Goal: Transaction & Acquisition: Purchase product/service

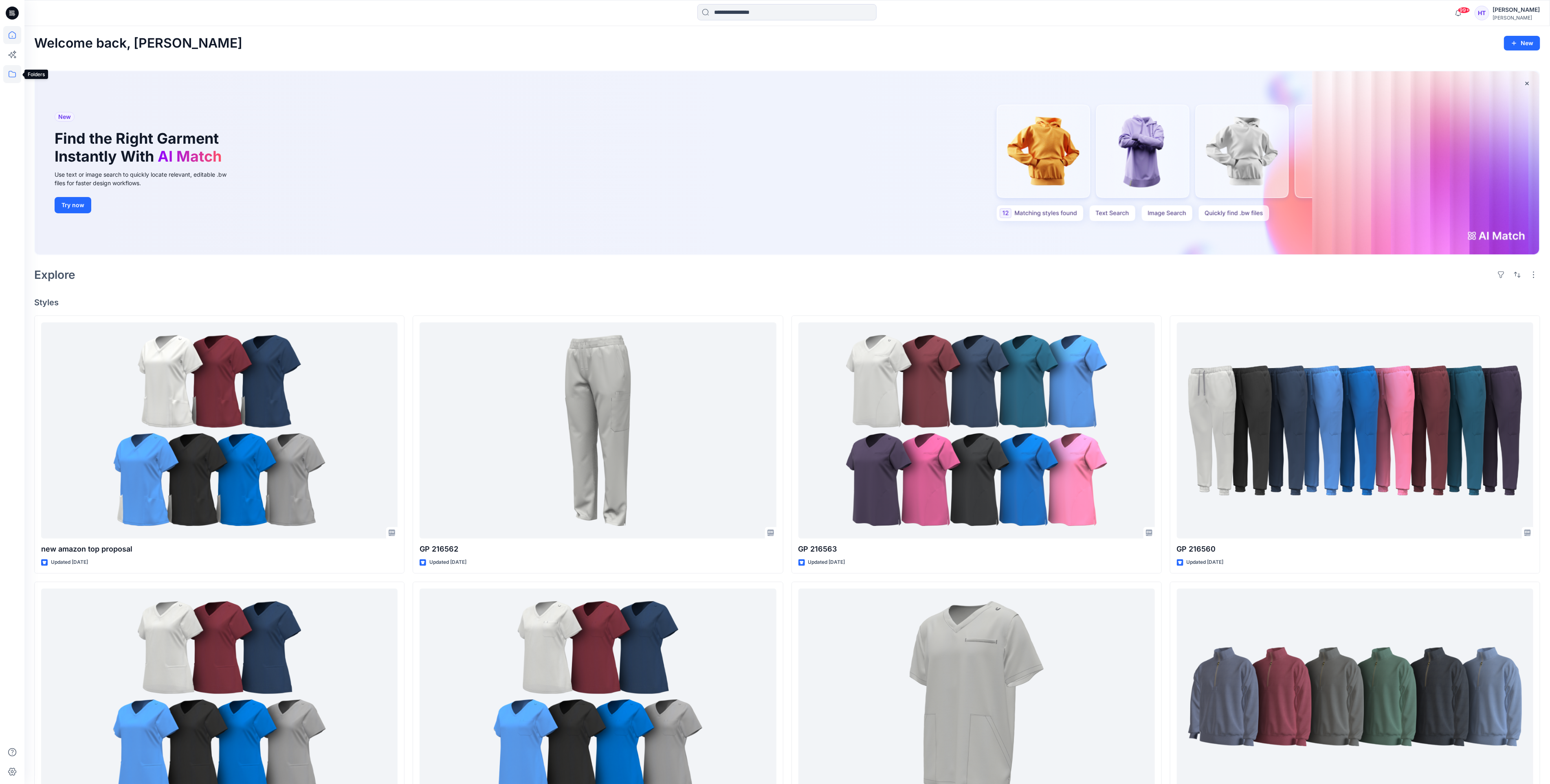
click at [10, 70] on icon at bounding box center [12, 74] width 18 height 18
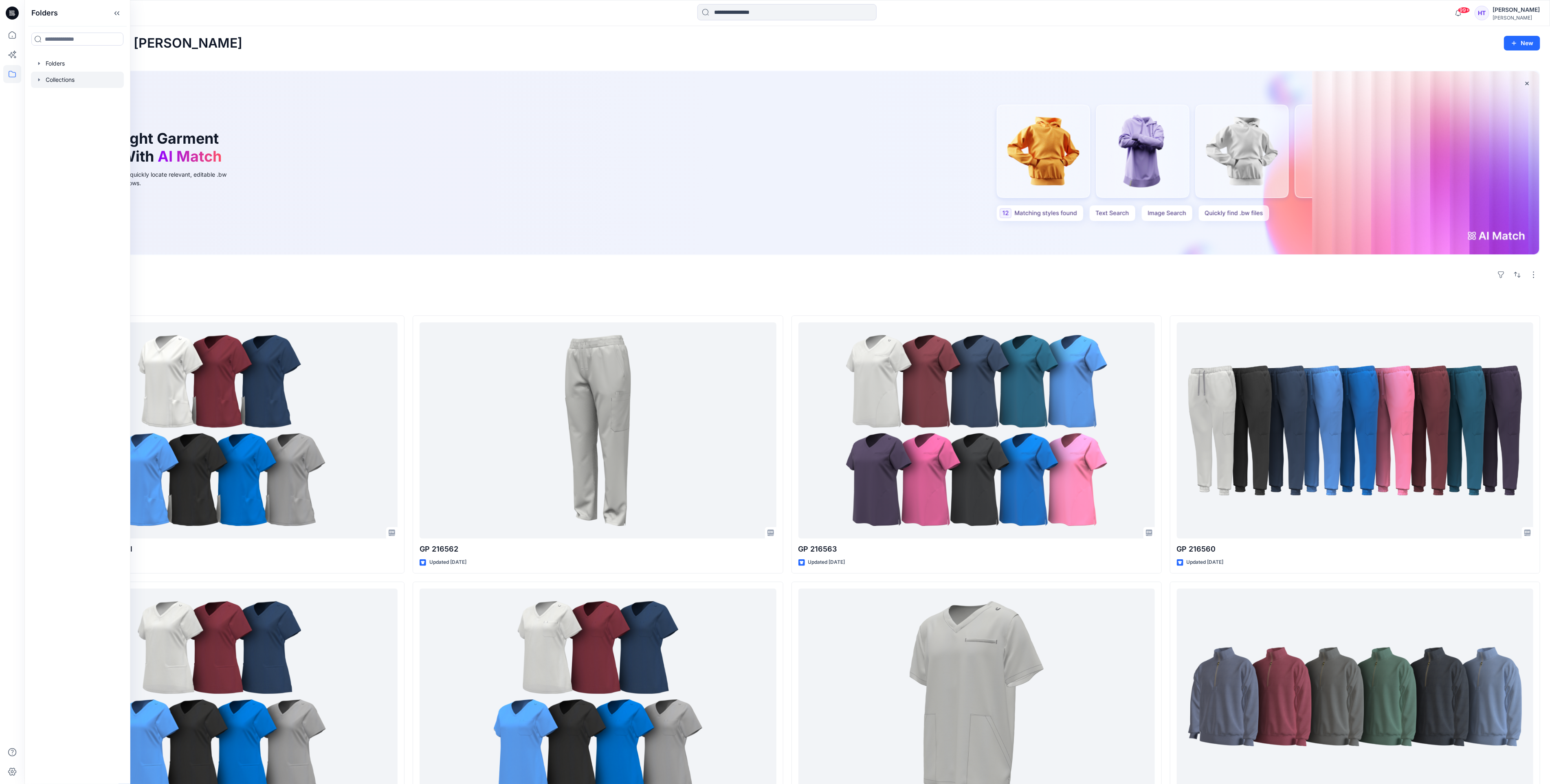
click at [52, 76] on div at bounding box center [77, 79] width 93 height 16
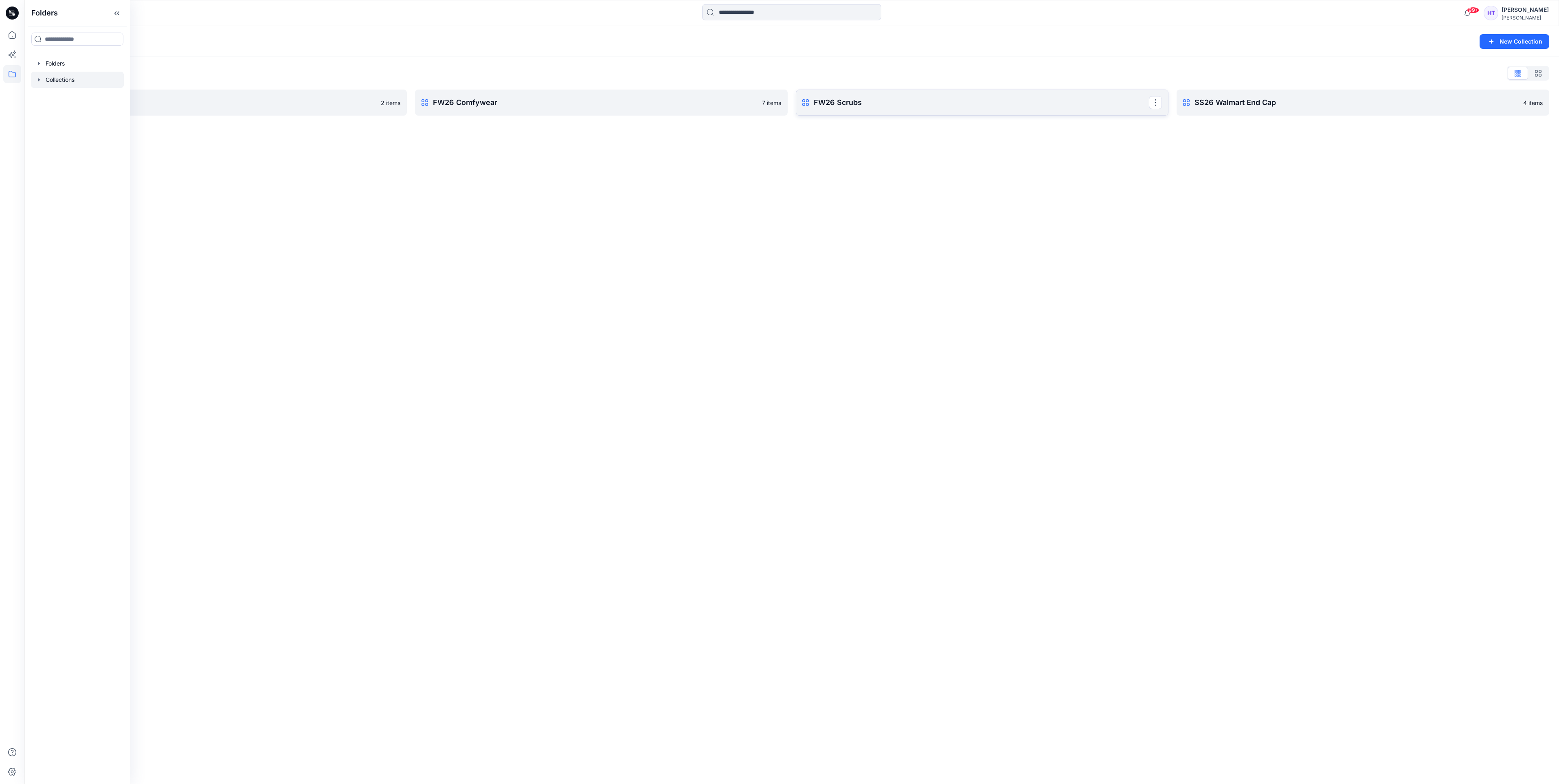
click at [979, 97] on p "FW26 Scrubs" at bounding box center [981, 102] width 335 height 11
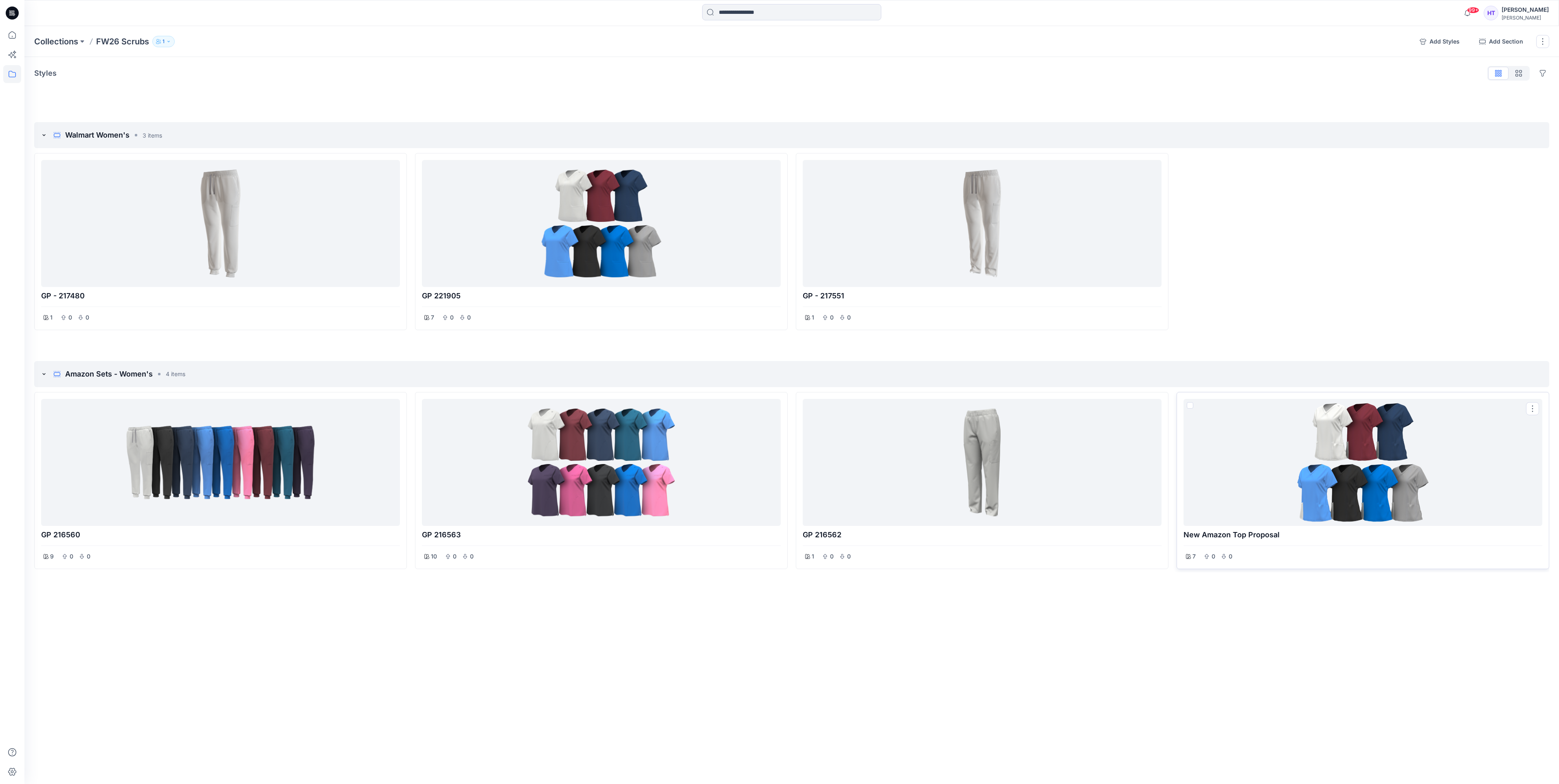
click at [1348, 531] on p "new amazon top proposal" at bounding box center [1363, 535] width 359 height 11
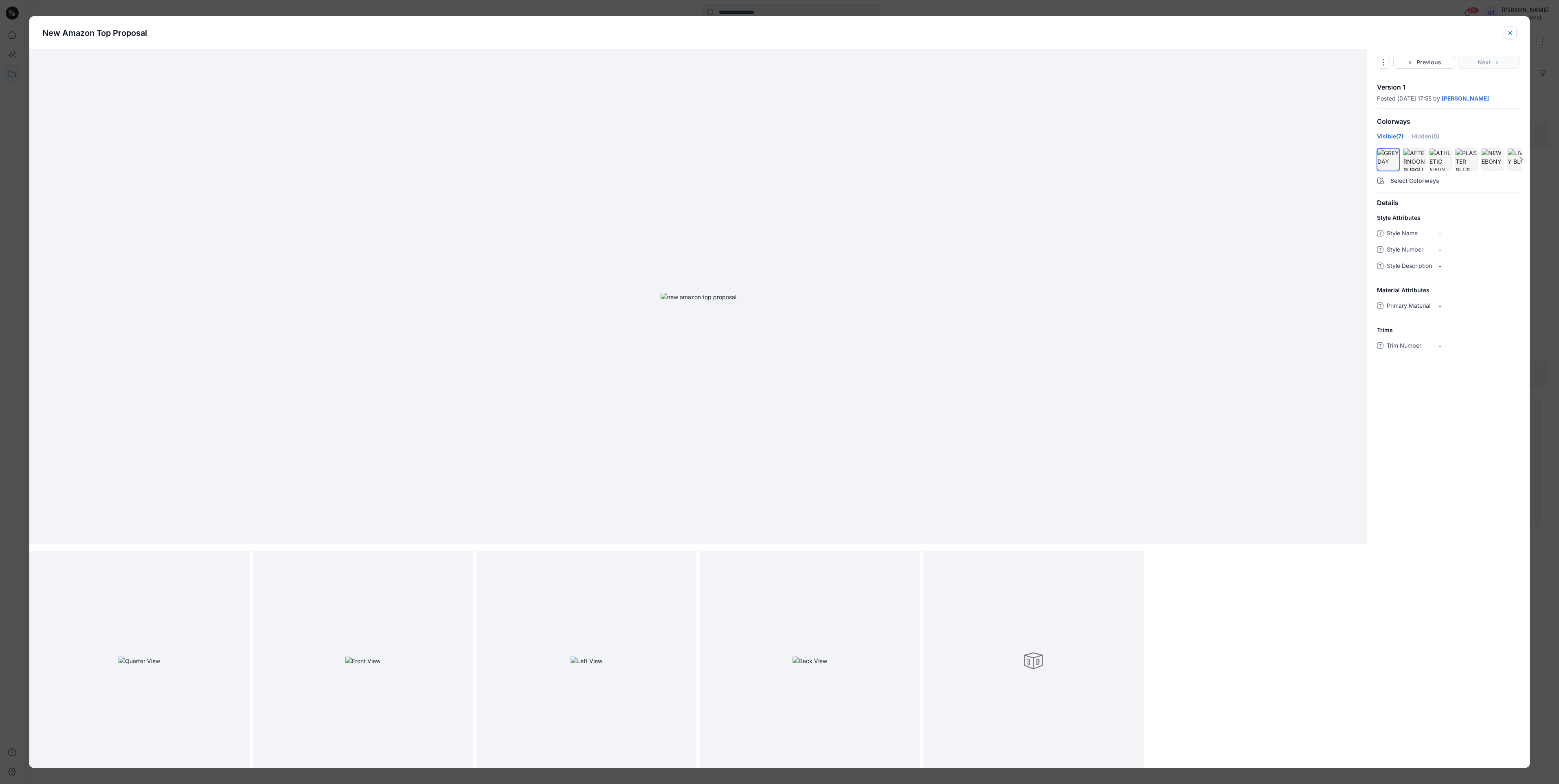
click at [1515, 29] on button "close-btn" at bounding box center [1510, 32] width 13 height 13
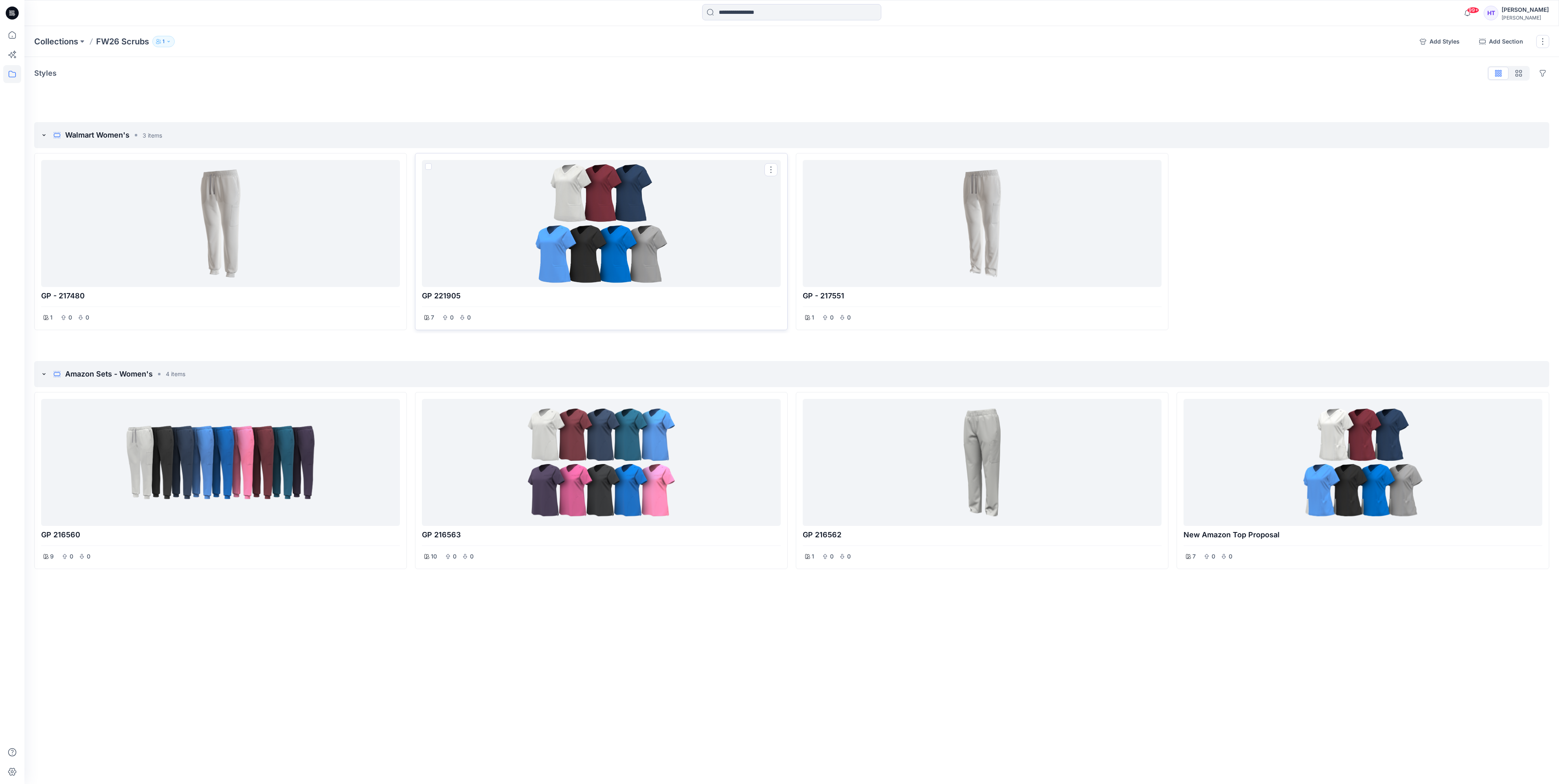
click at [634, 183] on div at bounding box center [601, 224] width 352 height 121
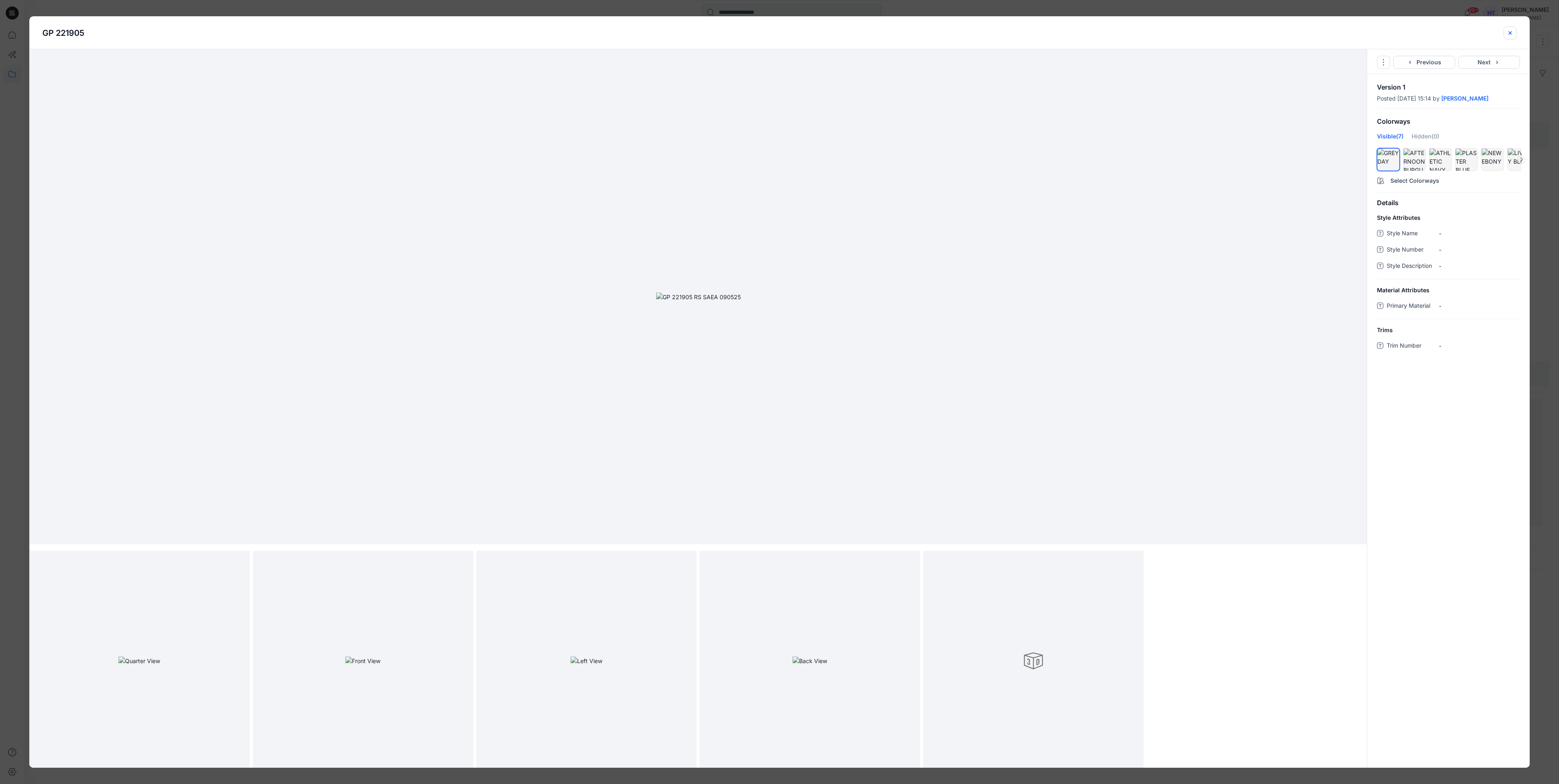
click at [1508, 35] on icon "close-btn" at bounding box center [1511, 33] width 7 height 7
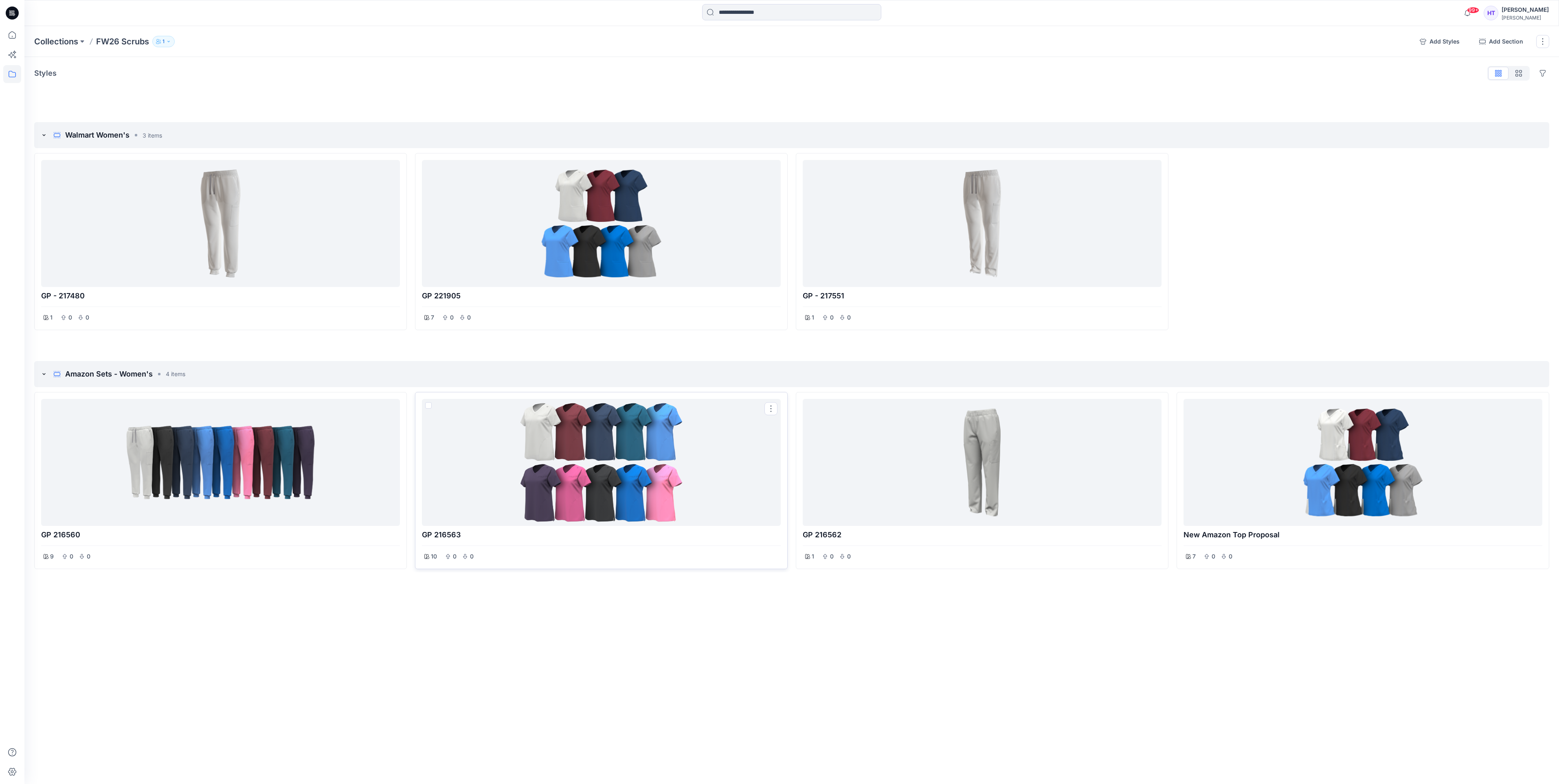
click at [544, 476] on div at bounding box center [601, 463] width 352 height 121
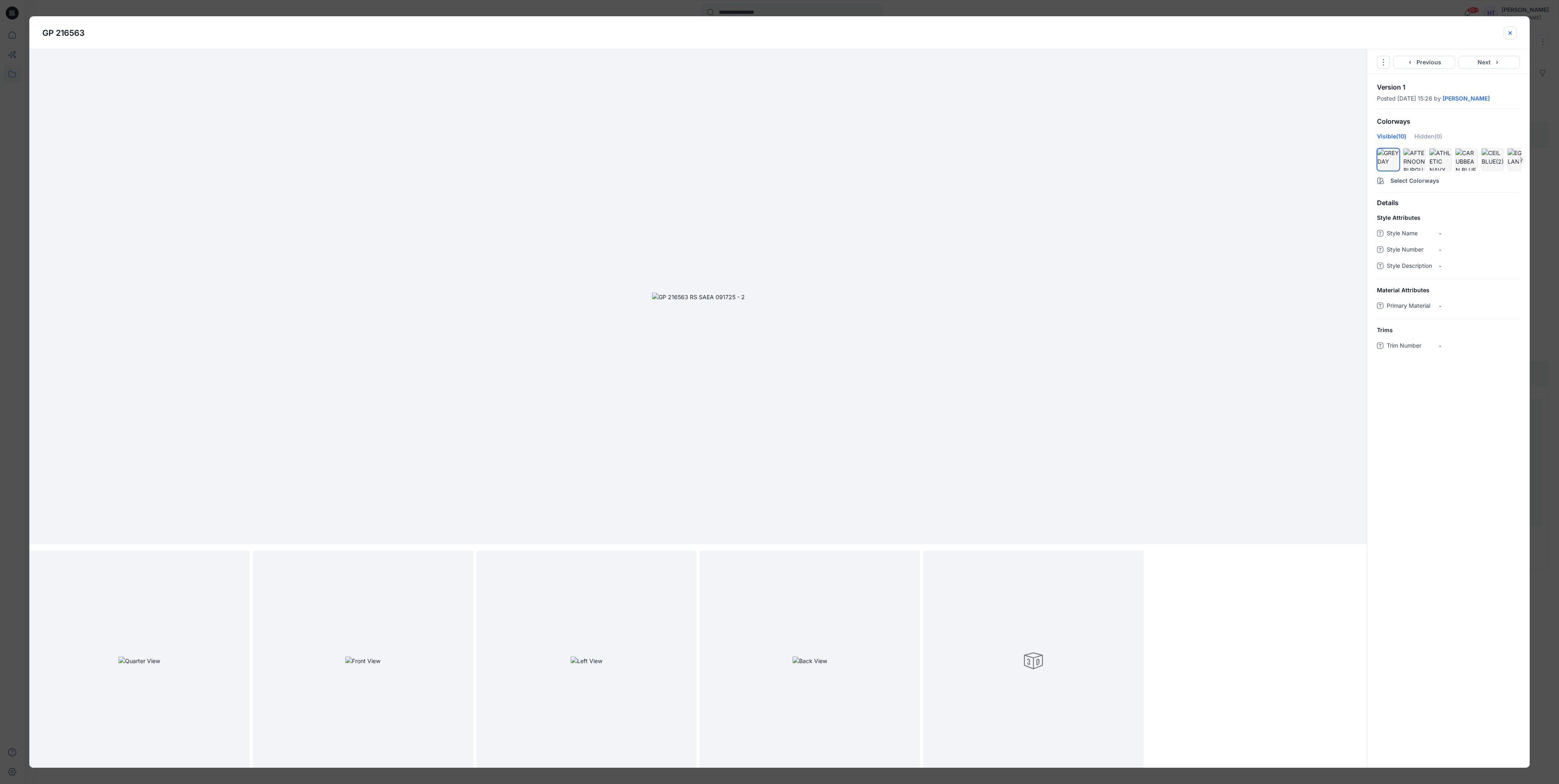
click at [1511, 31] on icon "close-btn" at bounding box center [1511, 33] width 7 height 7
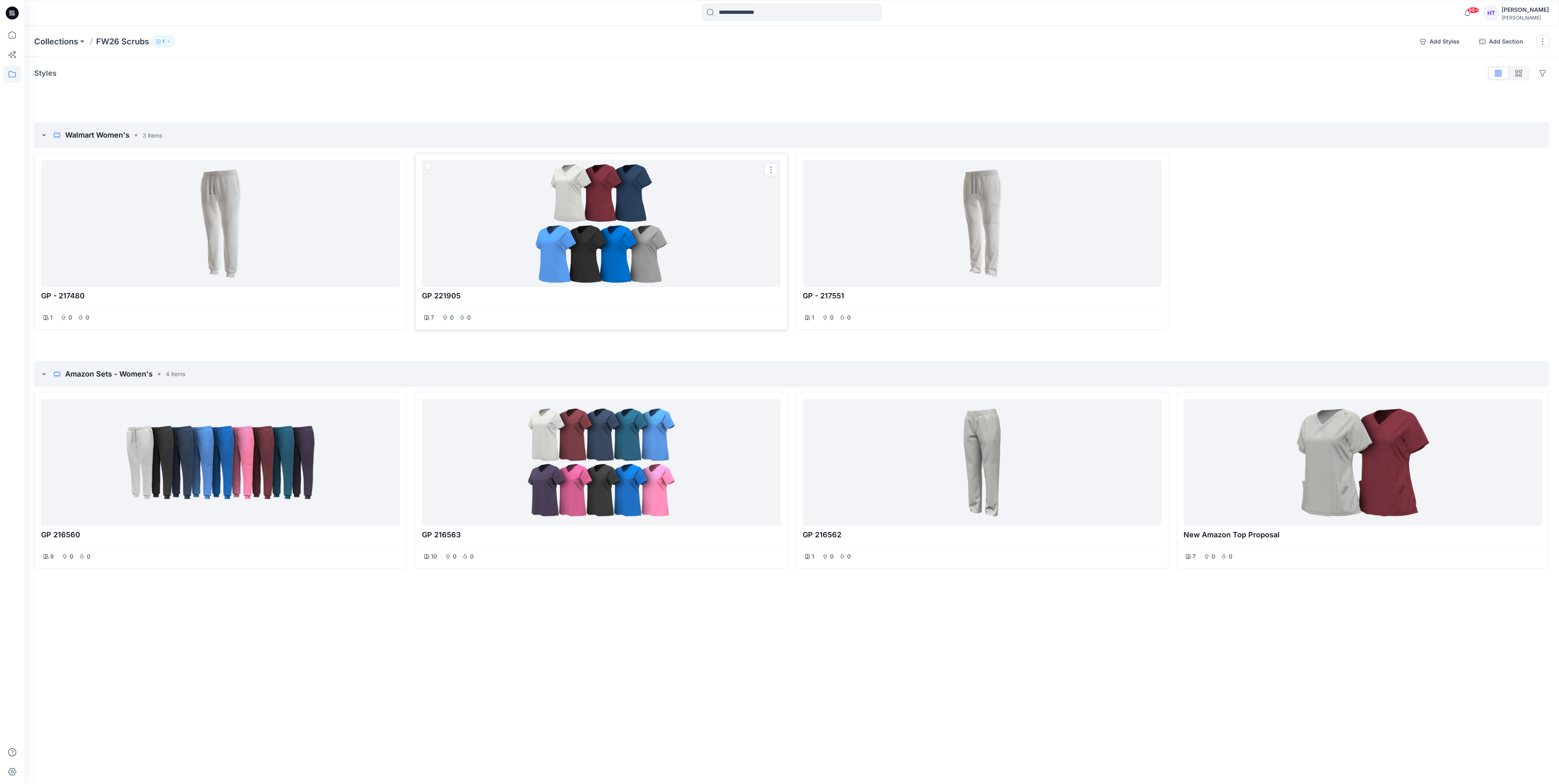
click at [623, 255] on div at bounding box center [601, 224] width 352 height 121
